Goal: Check status: Check status

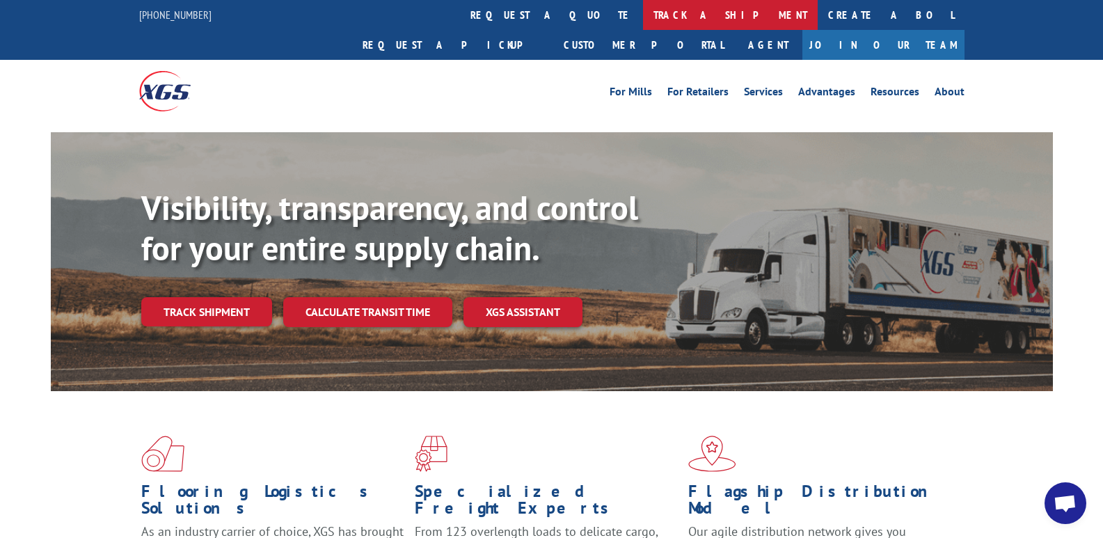
click at [643, 10] on link "track a shipment" at bounding box center [730, 15] width 175 height 30
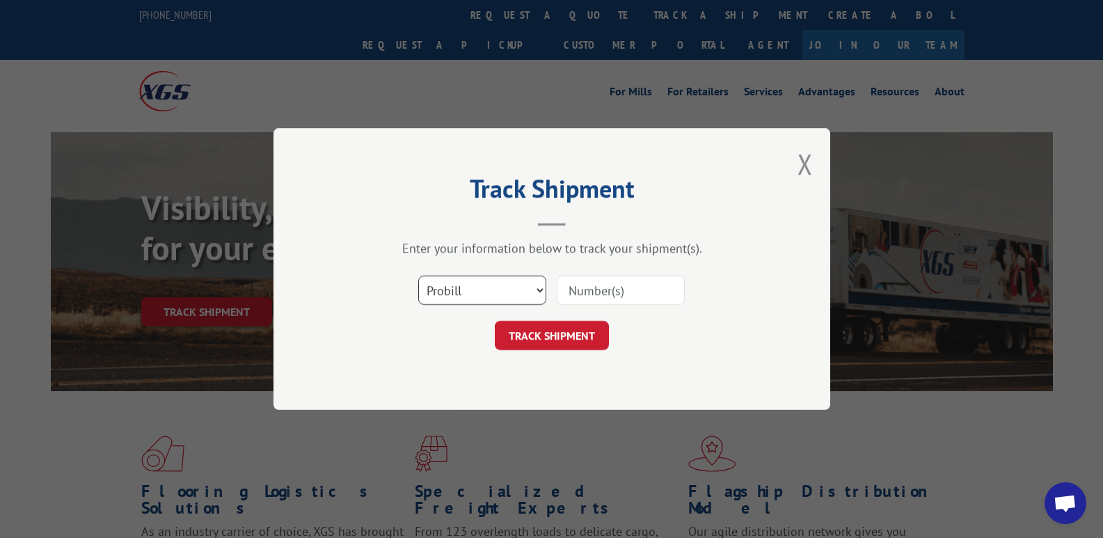
click at [477, 288] on select "Select category... Probill BOL PO" at bounding box center [482, 290] width 128 height 29
select select "po"
click at [418, 276] on select "Select category... Probill BOL PO" at bounding box center [482, 290] width 128 height 29
click at [577, 282] on input at bounding box center [621, 290] width 128 height 29
type input "W040825SID"
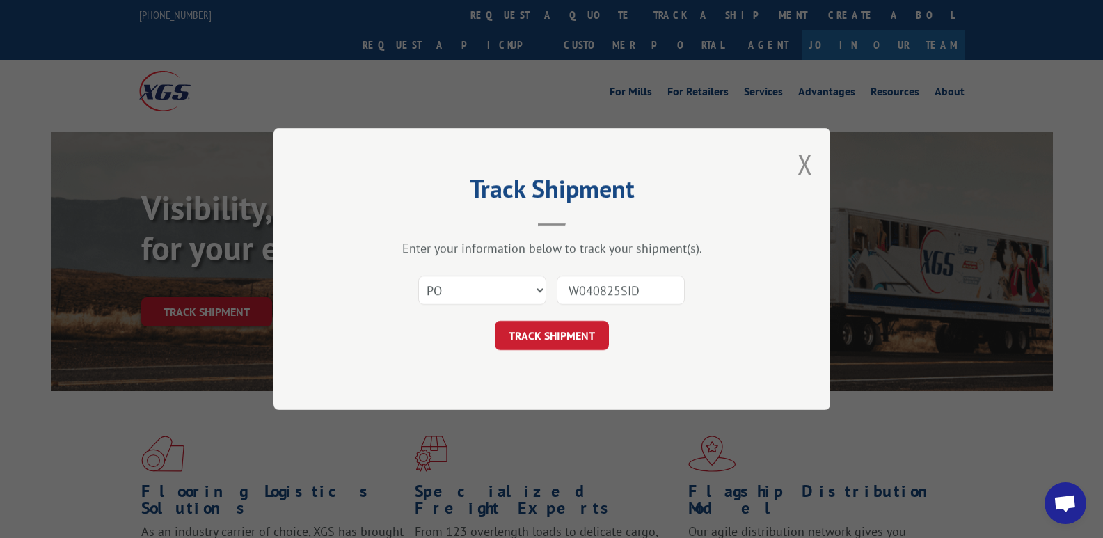
drag, startPoint x: 507, startPoint y: 328, endPoint x: 498, endPoint y: 321, distance: 12.0
click at [505, 323] on button "TRACK SHIPMENT" at bounding box center [552, 335] width 114 height 29
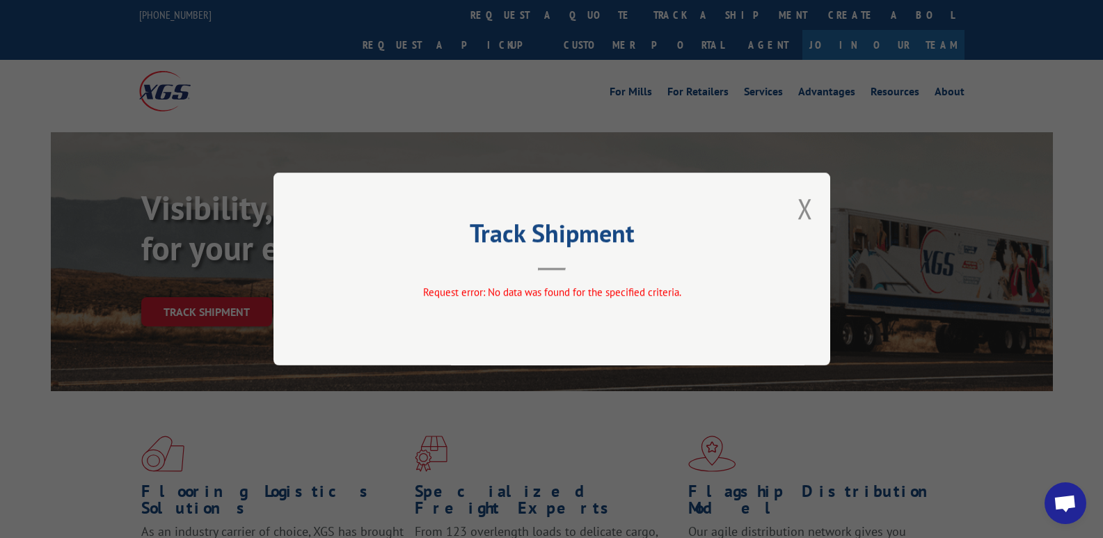
click at [813, 212] on div "Track Shipment Request error: No data was found for the specified criteria." at bounding box center [551, 269] width 557 height 193
click at [802, 209] on button "Close modal" at bounding box center [805, 208] width 15 height 37
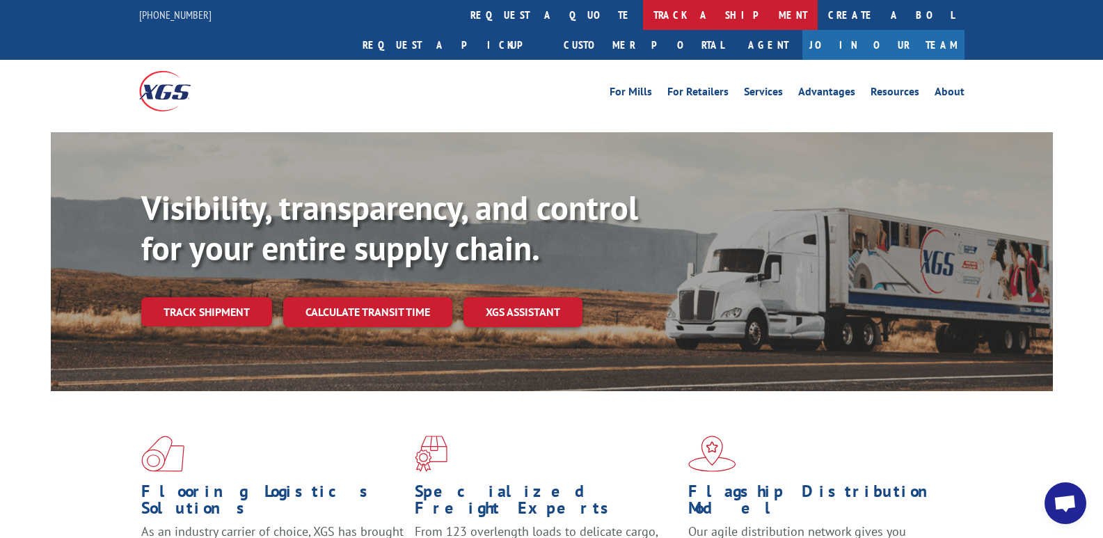
click at [643, 19] on link "track a shipment" at bounding box center [730, 15] width 175 height 30
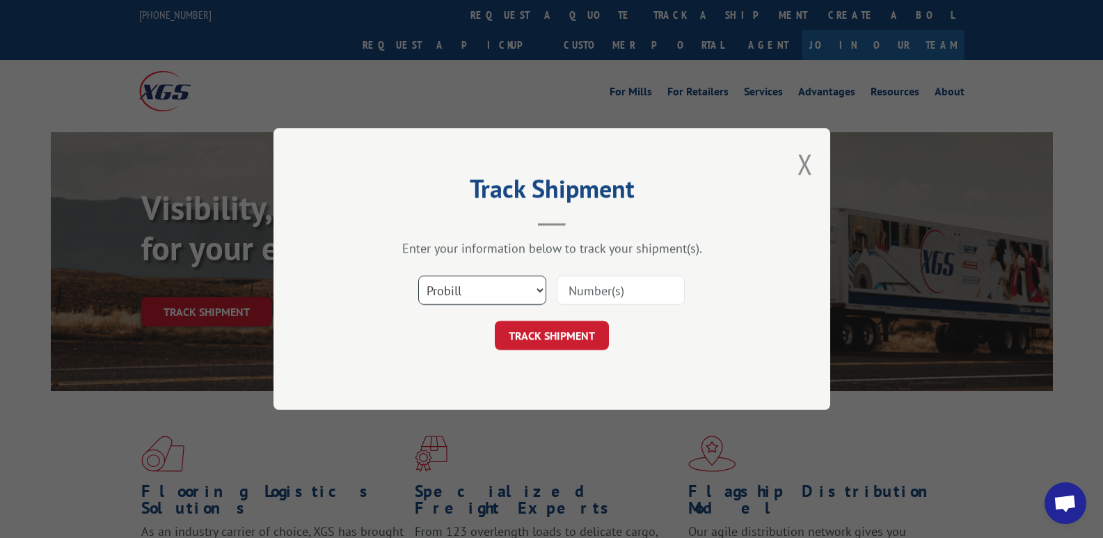
click at [451, 285] on select "Select category... Probill BOL PO" at bounding box center [482, 290] width 128 height 29
select select "bol"
click at [418, 276] on select "Select category... Probill BOL PO" at bounding box center [482, 290] width 128 height 29
click at [601, 299] on input at bounding box center [621, 290] width 128 height 29
type input "6820927"
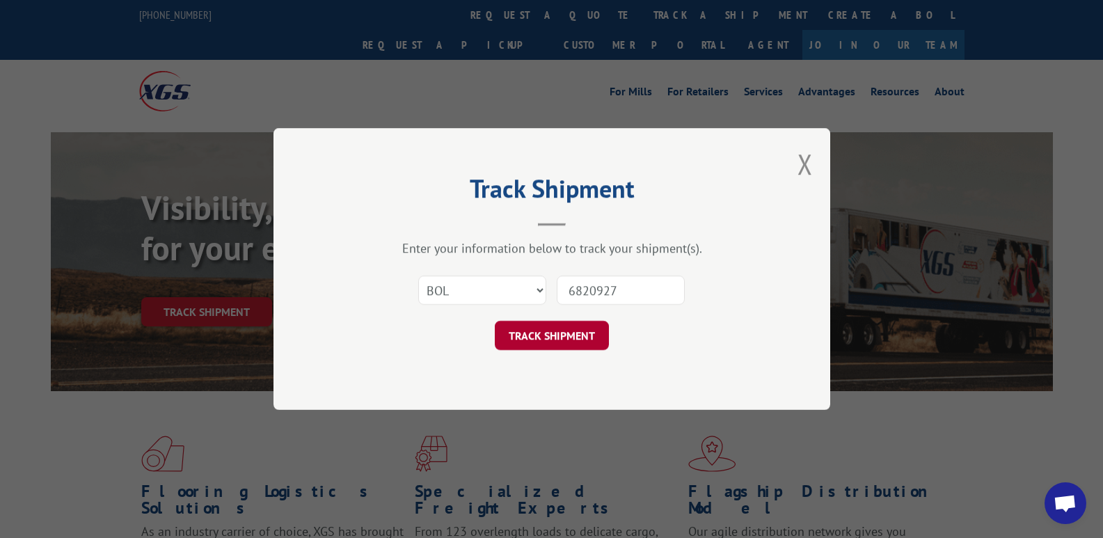
click at [573, 344] on button "TRACK SHIPMENT" at bounding box center [552, 335] width 114 height 29
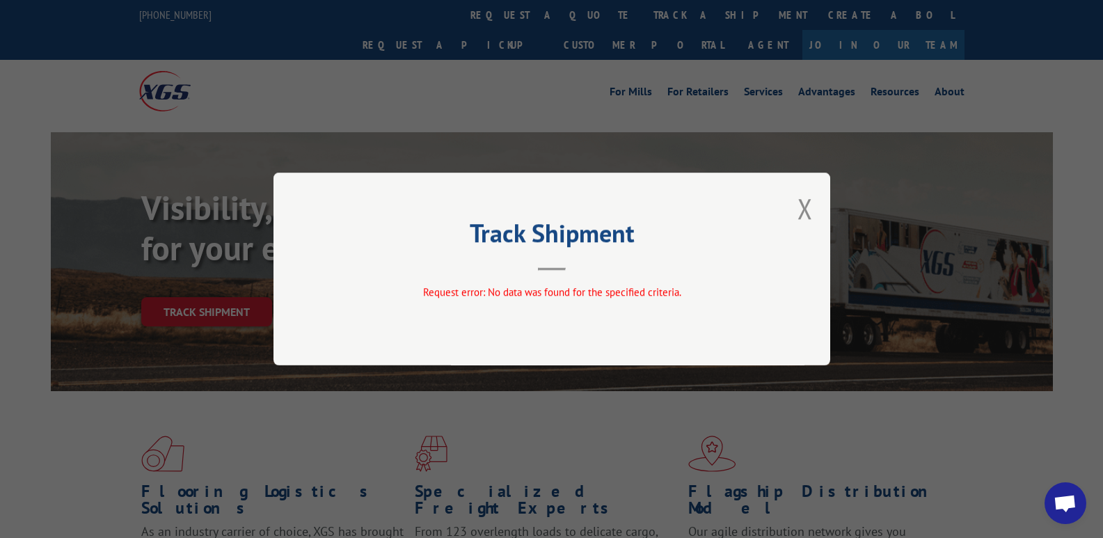
drag, startPoint x: 808, startPoint y: 219, endPoint x: 800, endPoint y: 191, distance: 28.9
click at [805, 208] on button "Close modal" at bounding box center [805, 208] width 15 height 37
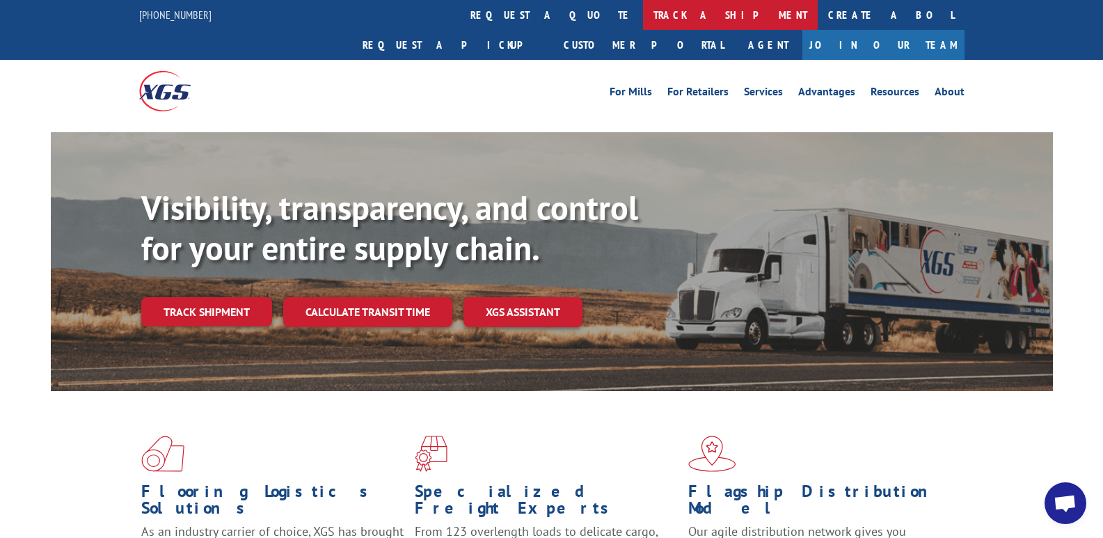
click at [643, 23] on link "track a shipment" at bounding box center [730, 15] width 175 height 30
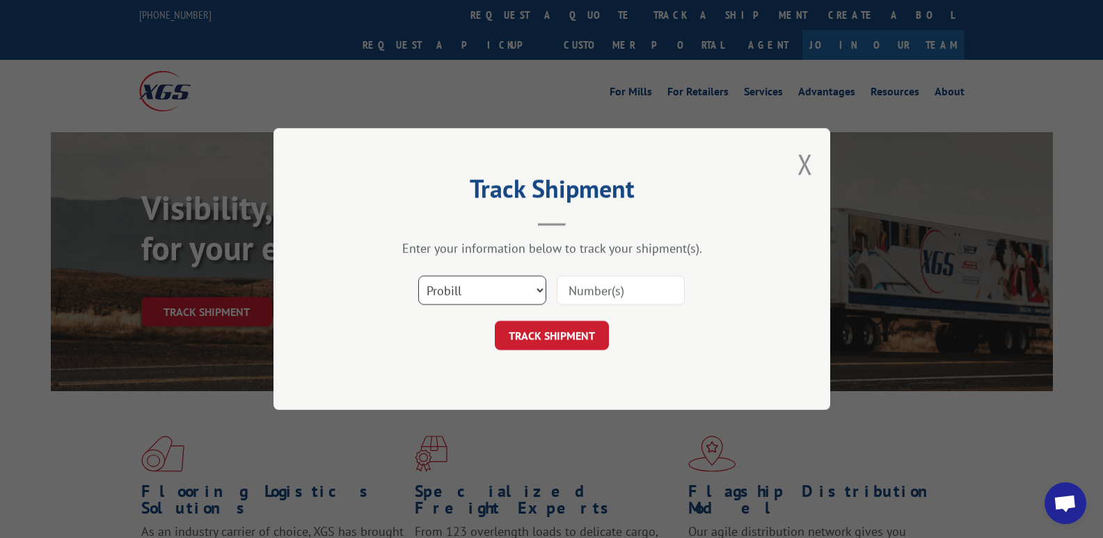
click at [466, 292] on select "Select category... Probill BOL PO" at bounding box center [482, 290] width 128 height 29
click at [418, 276] on select "Select category... Probill BOL PO" at bounding box center [482, 290] width 128 height 29
click at [543, 289] on select "Select category... Probill BOL PO" at bounding box center [482, 290] width 128 height 29
select select "po"
click at [418, 276] on select "Select category... Probill BOL PO" at bounding box center [482, 290] width 128 height 29
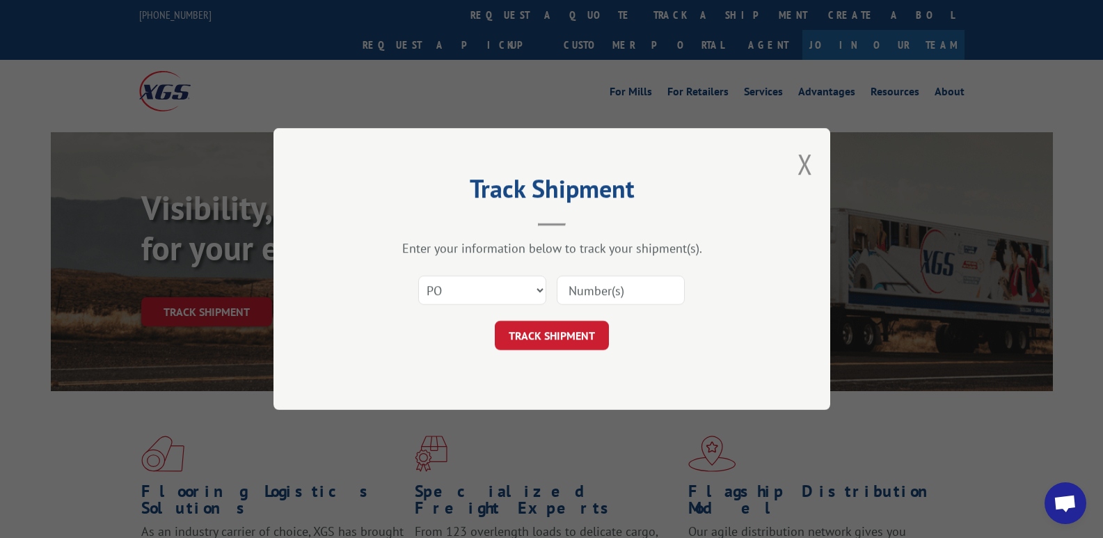
click at [589, 285] on input at bounding box center [621, 290] width 128 height 29
type input "W080525RMC"
click at [555, 331] on button "TRACK SHIPMENT" at bounding box center [552, 335] width 114 height 29
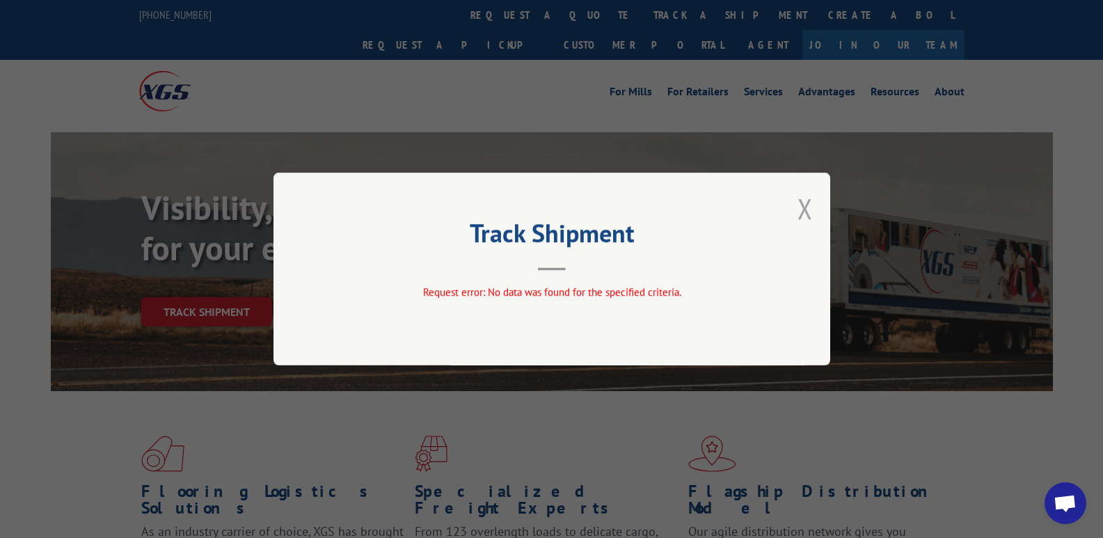
click at [802, 199] on button "Close modal" at bounding box center [805, 208] width 15 height 37
